Goal: Task Accomplishment & Management: Manage account settings

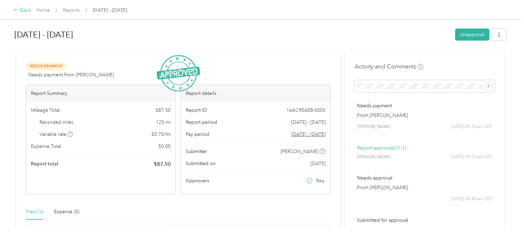
click at [23, 10] on div "Back" at bounding box center [23, 10] width 18 height 8
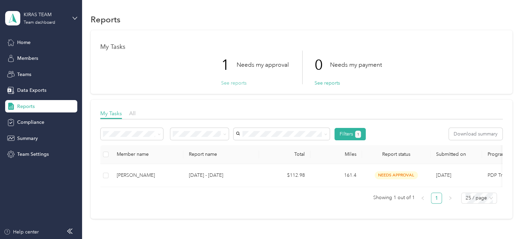
click at [235, 82] on button "See reports" at bounding box center [233, 82] width 25 height 7
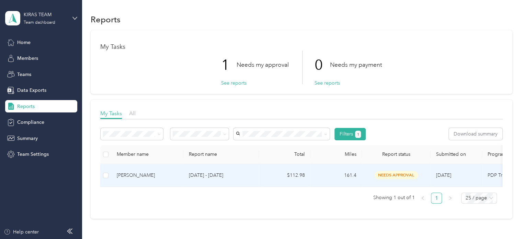
click at [233, 174] on p "[DATE] - [DATE]" at bounding box center [221, 175] width 65 height 8
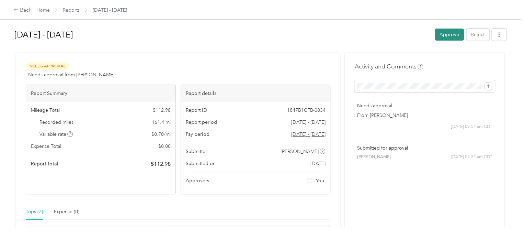
click at [452, 35] on button "Approve" at bounding box center [449, 35] width 29 height 12
